Goal: Task Accomplishment & Management: Use online tool/utility

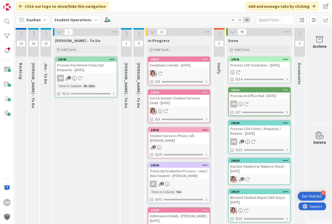
scroll to position [0, 8]
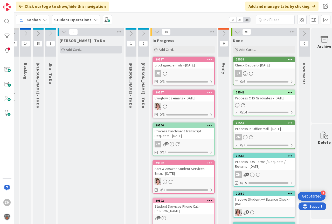
click at [79, 49] on span "Add Card..." at bounding box center [74, 49] width 17 height 5
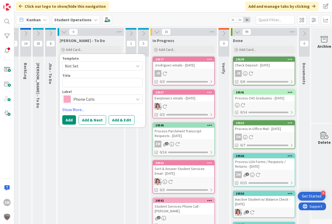
click at [138, 66] on icon at bounding box center [137, 66] width 4 height 4
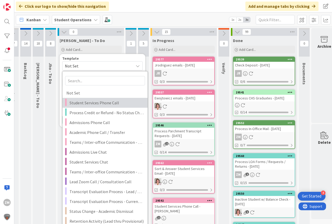
click at [91, 103] on span "Student Services Phone Call" at bounding box center [106, 102] width 74 height 7
type textarea "x"
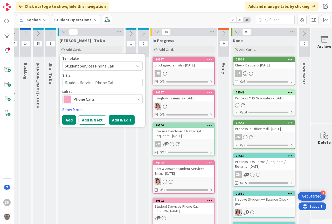
click at [121, 121] on button "Add & Edit" at bounding box center [122, 119] width 26 height 9
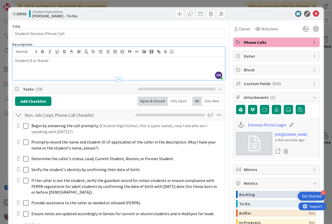
click at [58, 55] on div "ZM [PERSON_NAME] just joined Student # or Name:" at bounding box center [118, 63] width 212 height 33
click at [54, 63] on div "Student # or Name:" at bounding box center [118, 67] width 212 height 23
click at [313, 13] on icon at bounding box center [315, 14] width 6 height 6
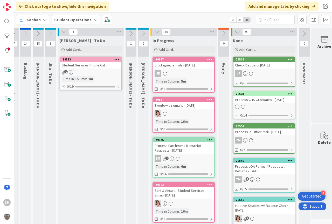
click at [117, 59] on icon at bounding box center [116, 59] width 5 height 4
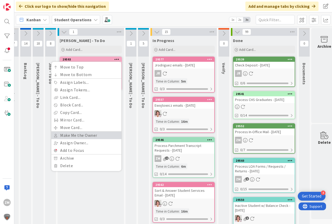
click at [81, 135] on link "Make Me the Owner" at bounding box center [86, 135] width 70 height 8
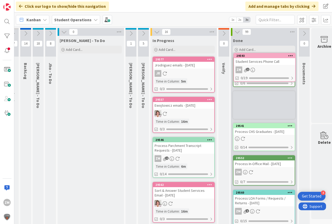
scroll to position [0, 11]
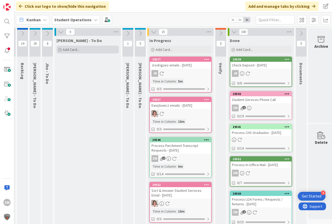
click at [68, 50] on span "Add Card..." at bounding box center [71, 49] width 17 height 5
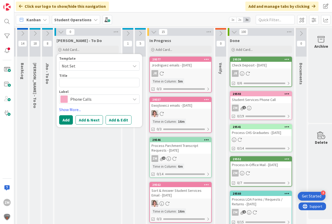
click at [134, 66] on icon at bounding box center [134, 66] width 4 height 4
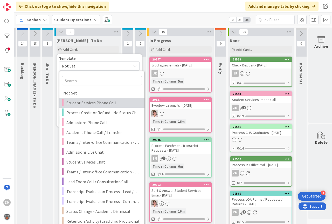
click at [82, 102] on span "Student Services Phone Call" at bounding box center [103, 102] width 74 height 7
type textarea "x"
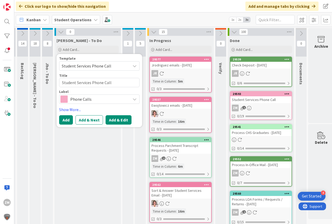
click at [125, 119] on button "Add & Edit" at bounding box center [118, 119] width 26 height 9
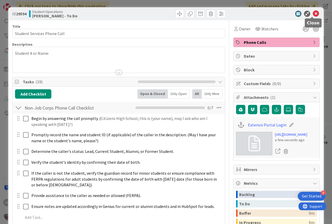
click at [312, 15] on icon at bounding box center [315, 14] width 6 height 6
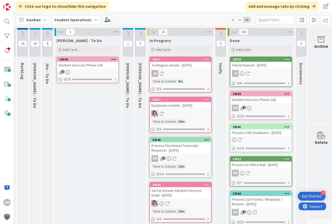
click at [111, 60] on icon at bounding box center [113, 59] width 5 height 4
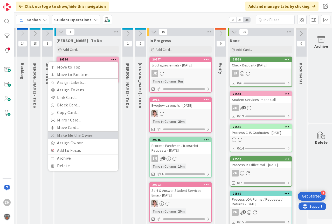
click at [79, 135] on link "Make Me the Owner" at bounding box center [83, 135] width 70 height 8
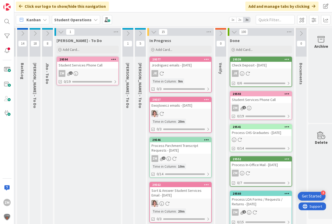
click at [77, 68] on div "Student Services Phone Call" at bounding box center [87, 65] width 61 height 7
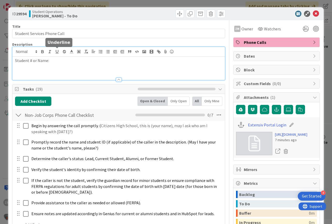
click at [54, 54] on div "Student # or Name:" at bounding box center [118, 63] width 212 height 33
click at [313, 12] on icon at bounding box center [315, 14] width 6 height 6
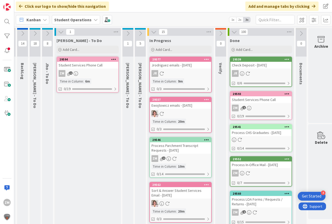
click at [114, 59] on icon at bounding box center [113, 59] width 5 height 4
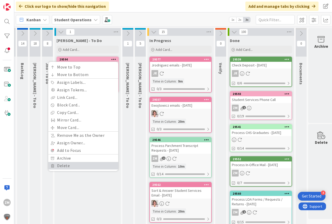
click at [69, 166] on link "Delete" at bounding box center [83, 166] width 70 height 8
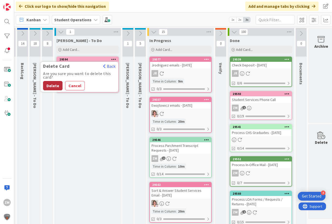
click at [52, 85] on button "Delete" at bounding box center [52, 85] width 19 height 9
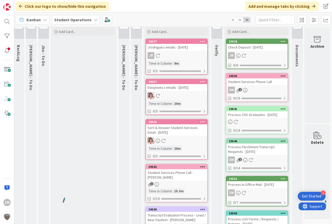
scroll to position [0, 19]
